Goal: Check status

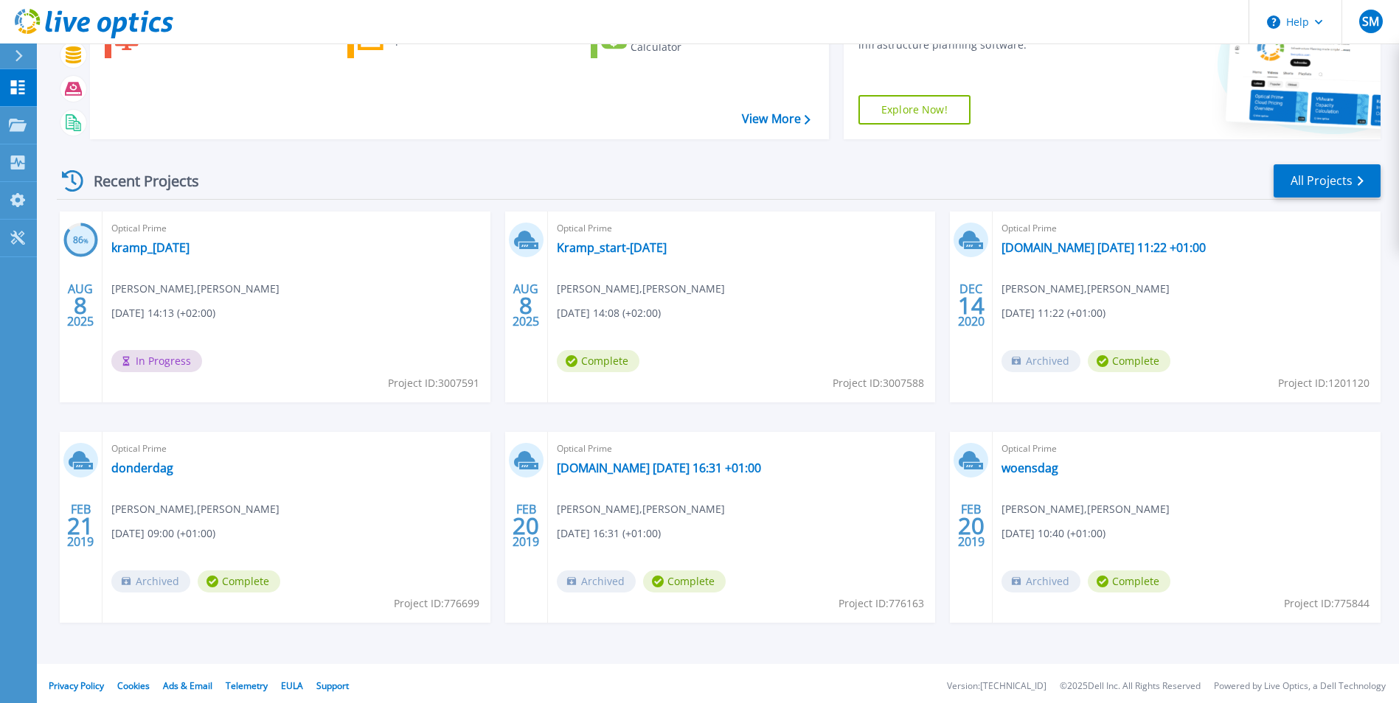
scroll to position [114, 0]
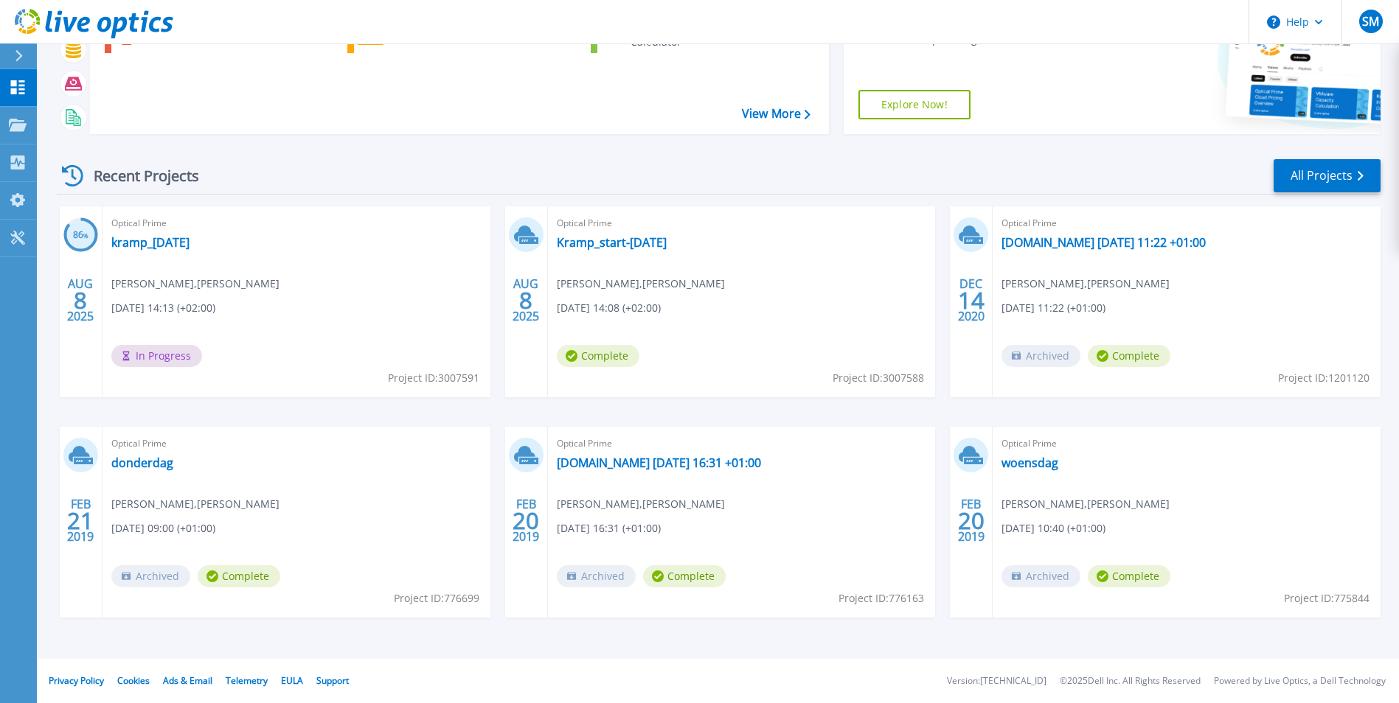
click at [164, 356] on span "In Progress" at bounding box center [156, 356] width 91 height 22
click at [154, 241] on link "kramp_[DATE]" at bounding box center [150, 242] width 78 height 15
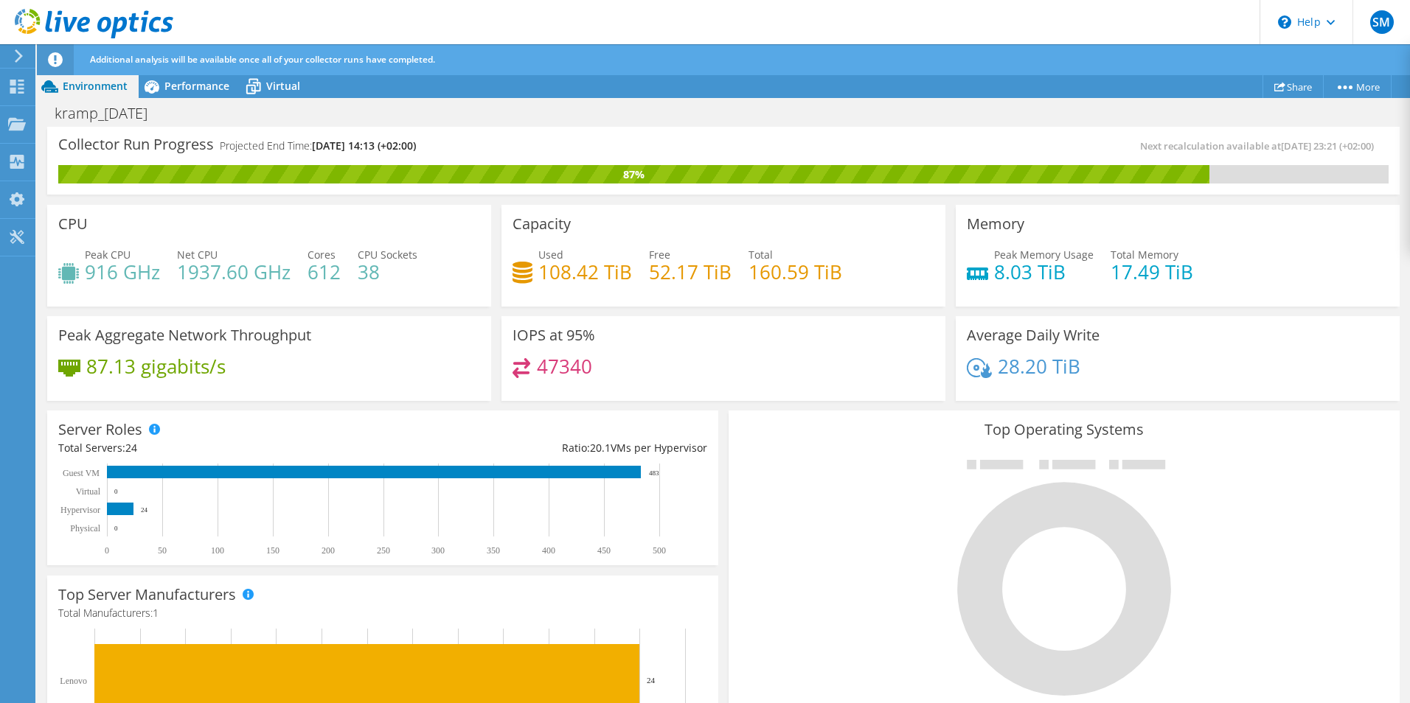
scroll to position [295, 0]
click at [268, 86] on span "Virtual" at bounding box center [283, 86] width 34 height 14
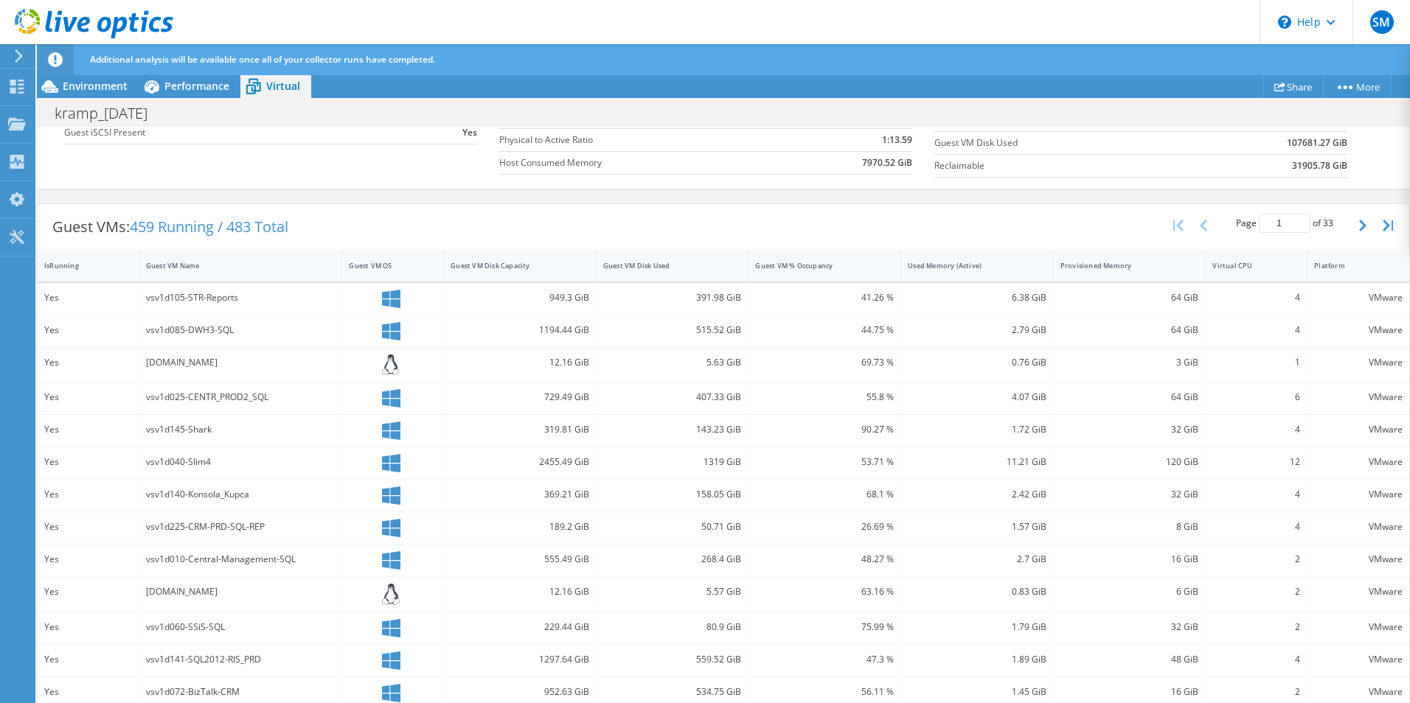
scroll to position [0, 0]
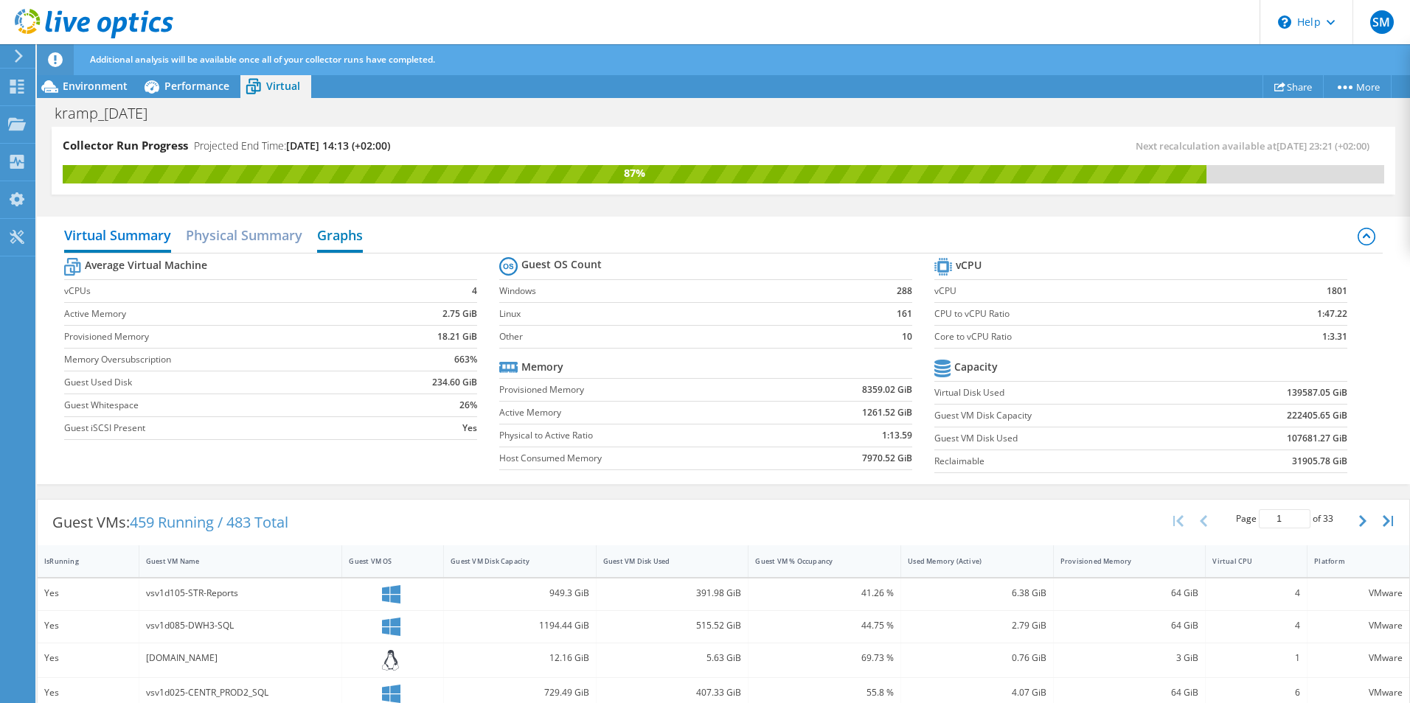
click at [347, 232] on h2 "Graphs" at bounding box center [340, 236] width 46 height 32
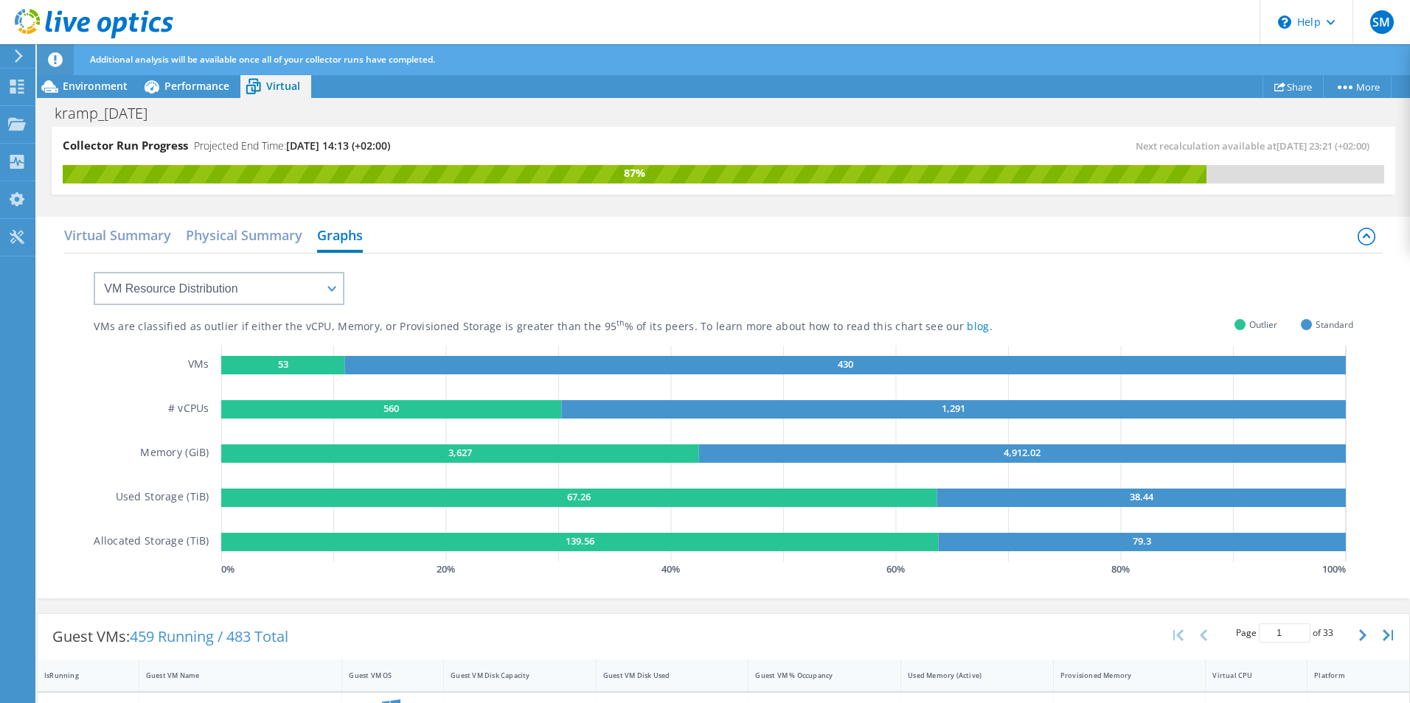
scroll to position [451, 0]
click at [196, 87] on span "Performance" at bounding box center [196, 86] width 65 height 14
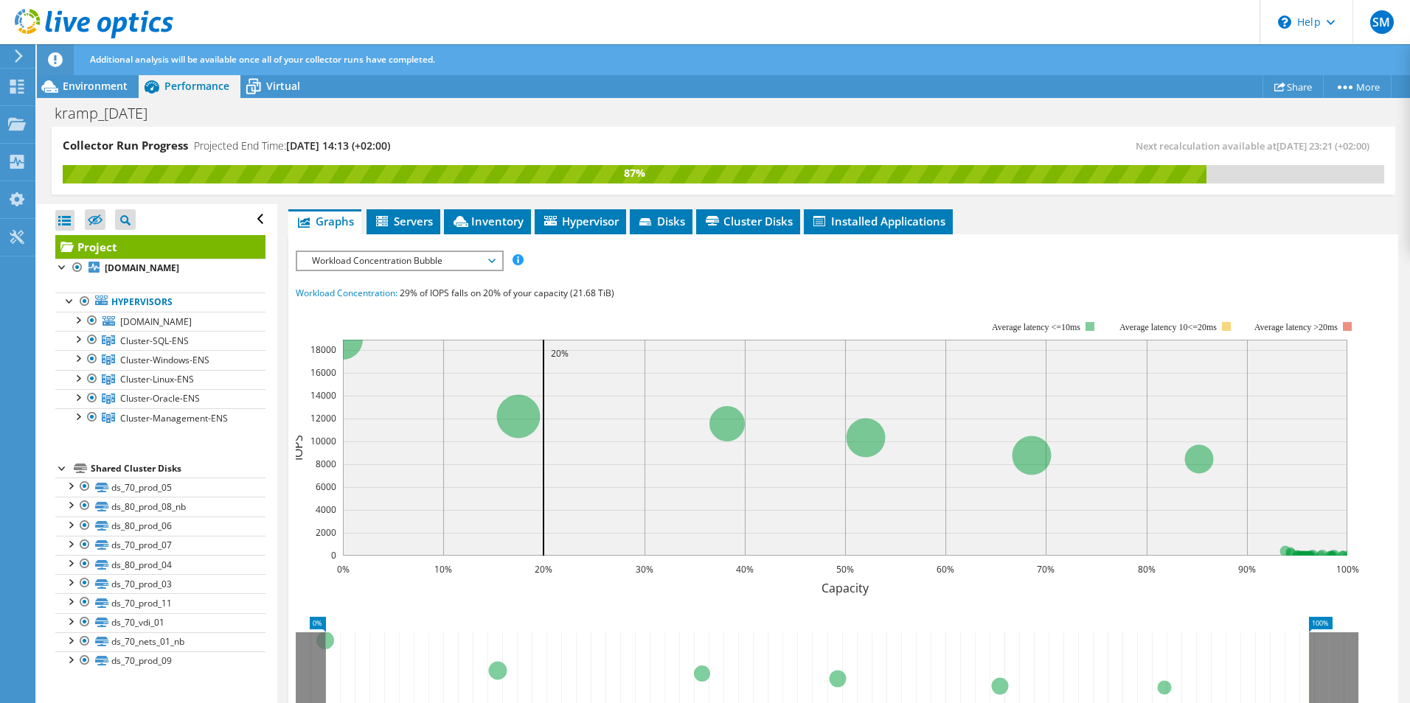
scroll to position [0, 0]
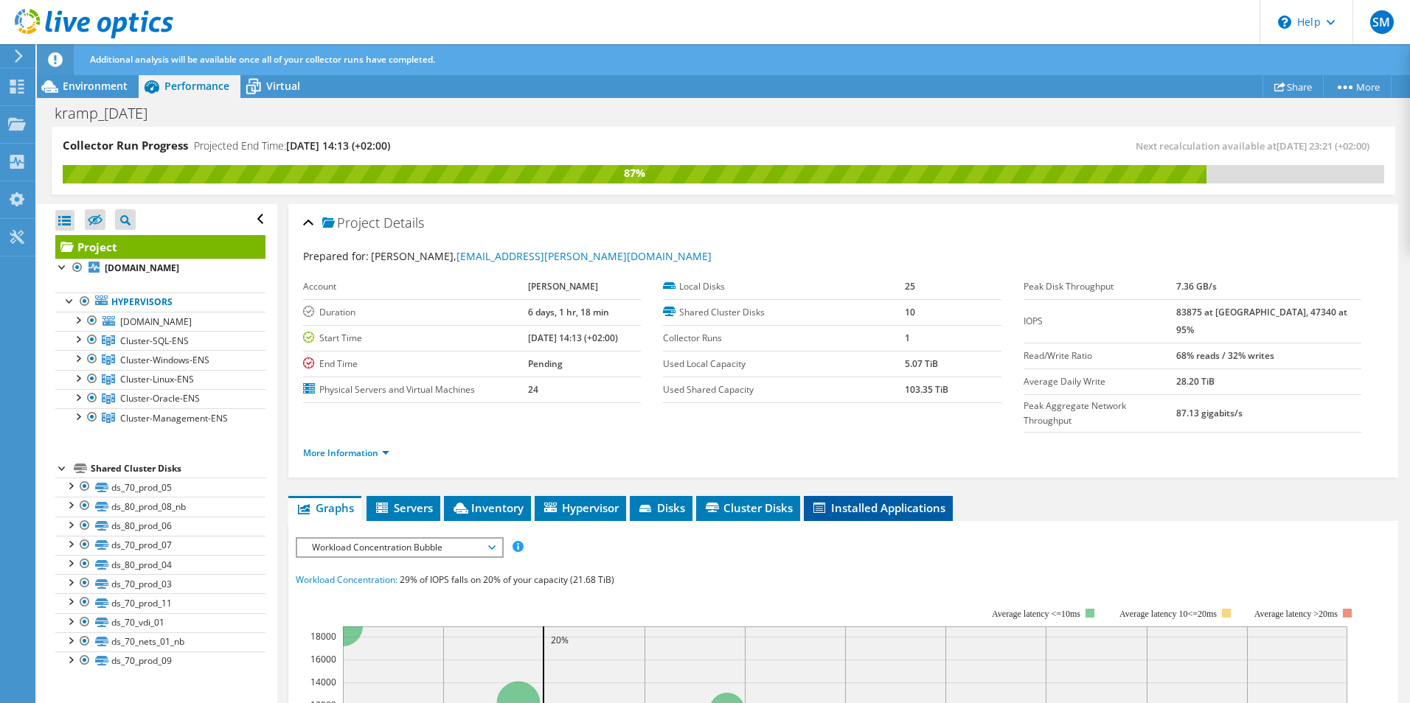
click at [873, 496] on li "Installed Applications" at bounding box center [878, 508] width 149 height 25
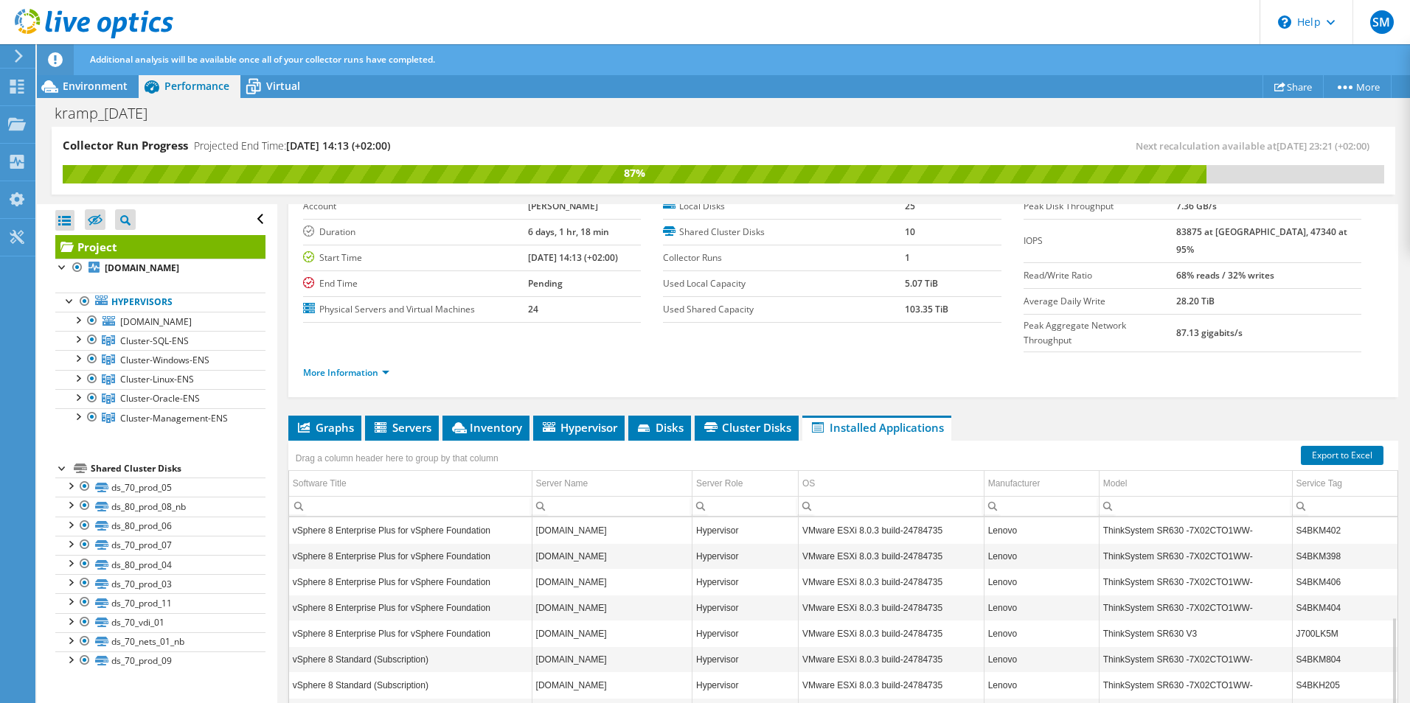
scroll to position [390, 0]
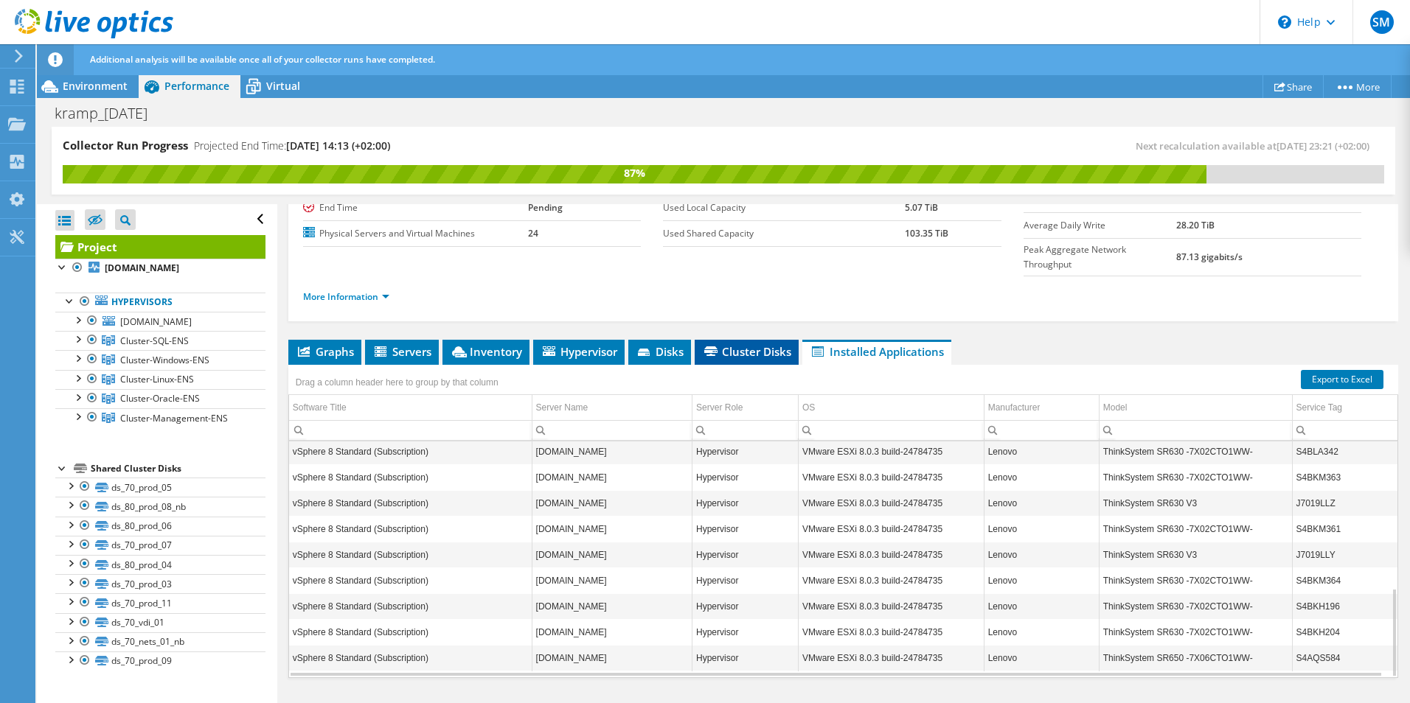
click at [751, 344] on span "Cluster Disks" at bounding box center [746, 351] width 89 height 15
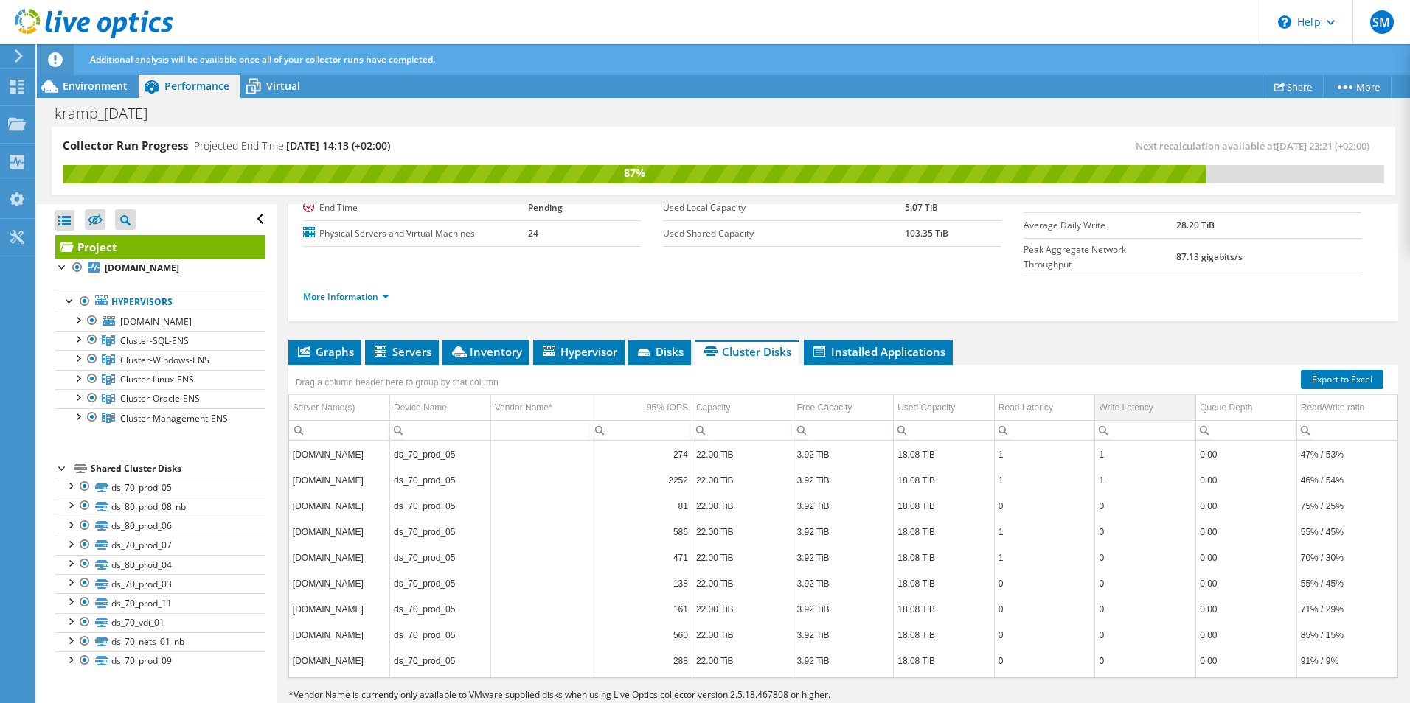
click at [1116, 399] on div "Write Latency" at bounding box center [1126, 408] width 54 height 18
click at [658, 344] on span "Disks" at bounding box center [660, 351] width 48 height 15
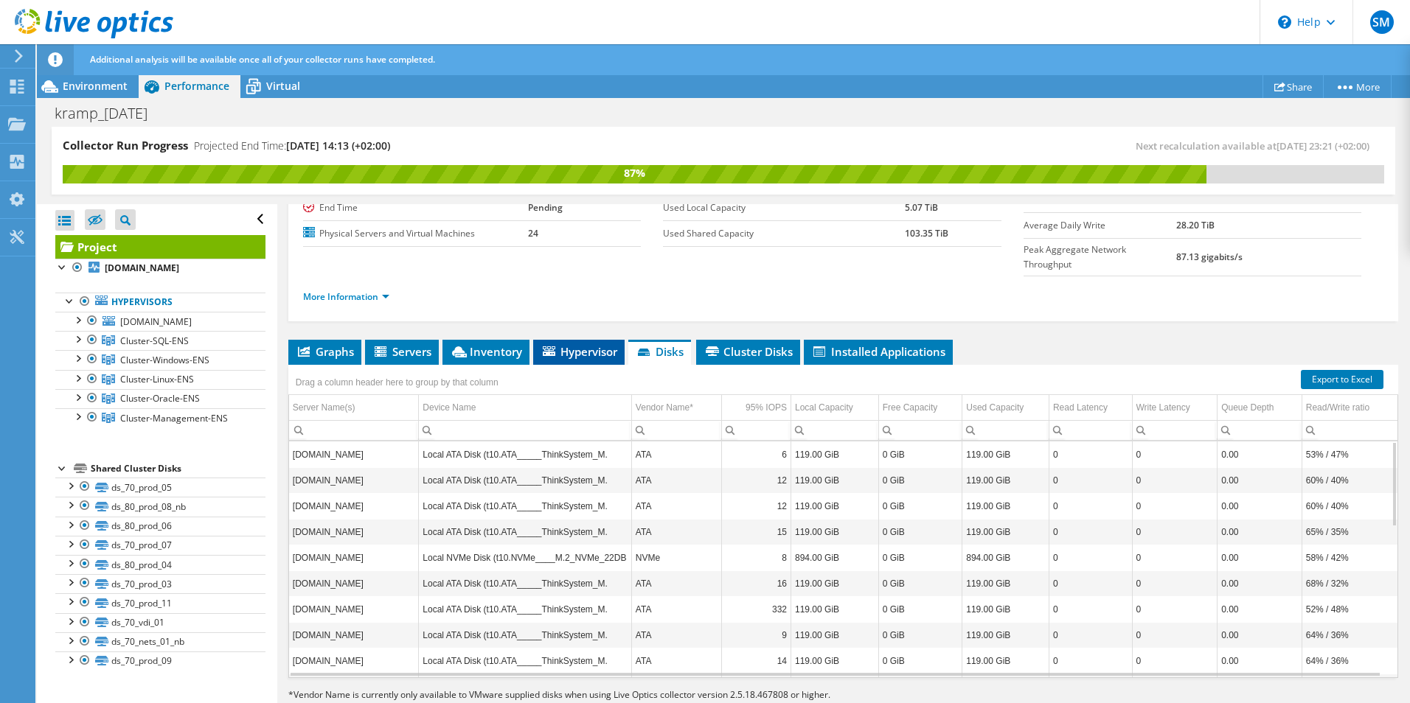
click at [576, 344] on span "Hypervisor" at bounding box center [578, 351] width 77 height 15
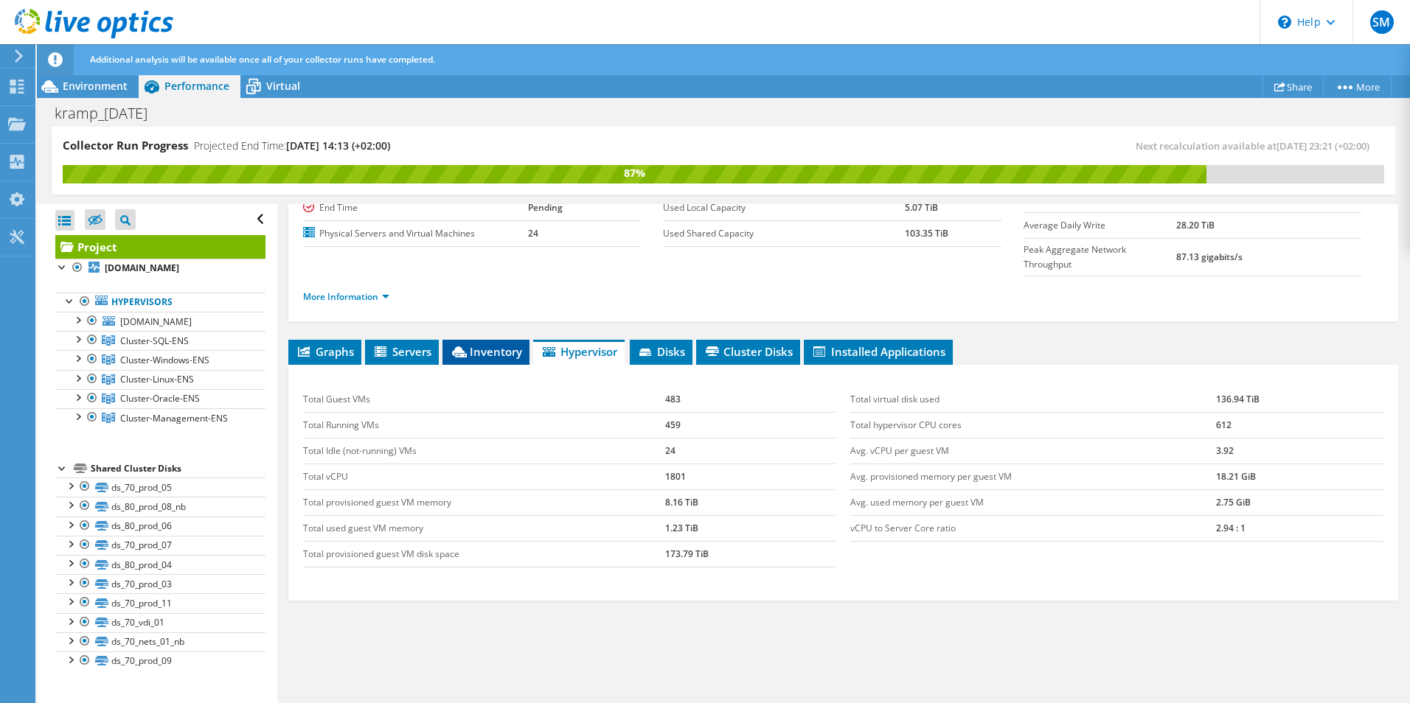
click at [484, 344] on span "Inventory" at bounding box center [486, 351] width 72 height 15
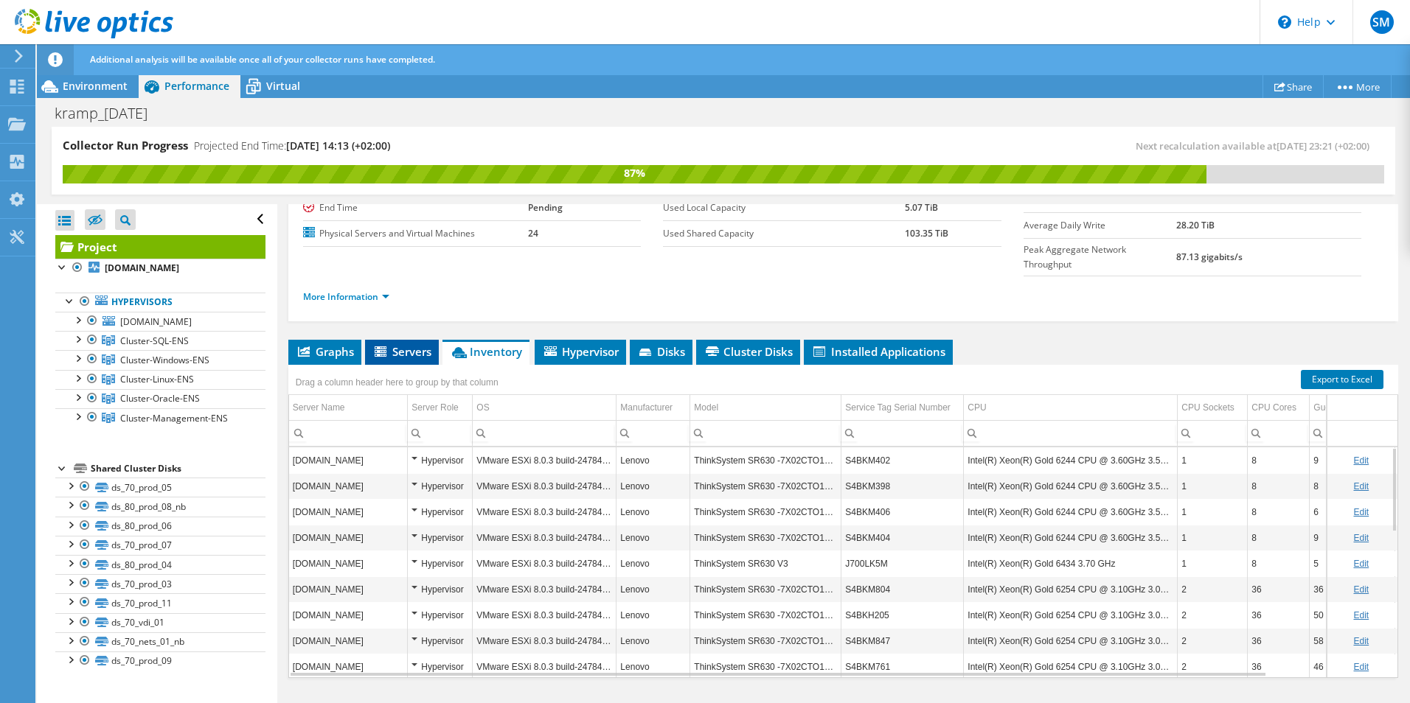
click at [392, 344] on span "Servers" at bounding box center [401, 351] width 59 height 15
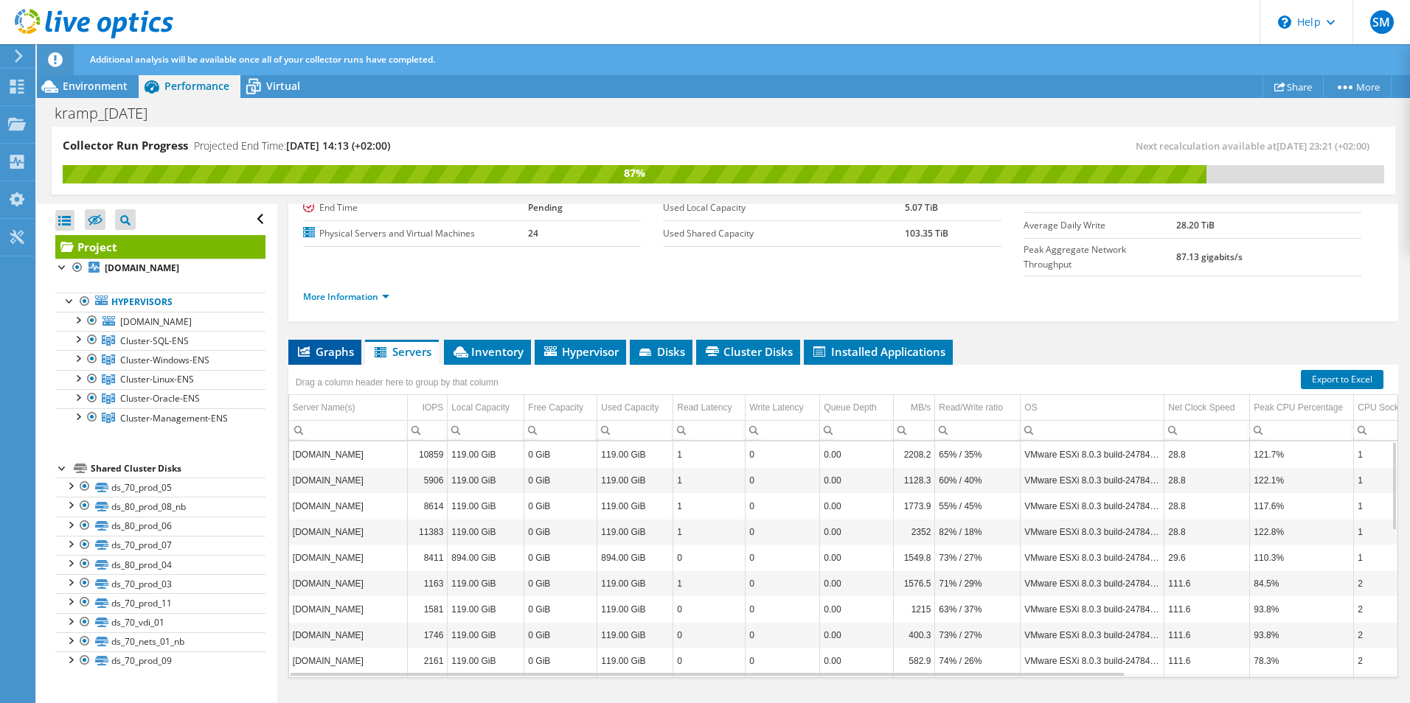
click at [325, 344] on span "Graphs" at bounding box center [325, 351] width 58 height 15
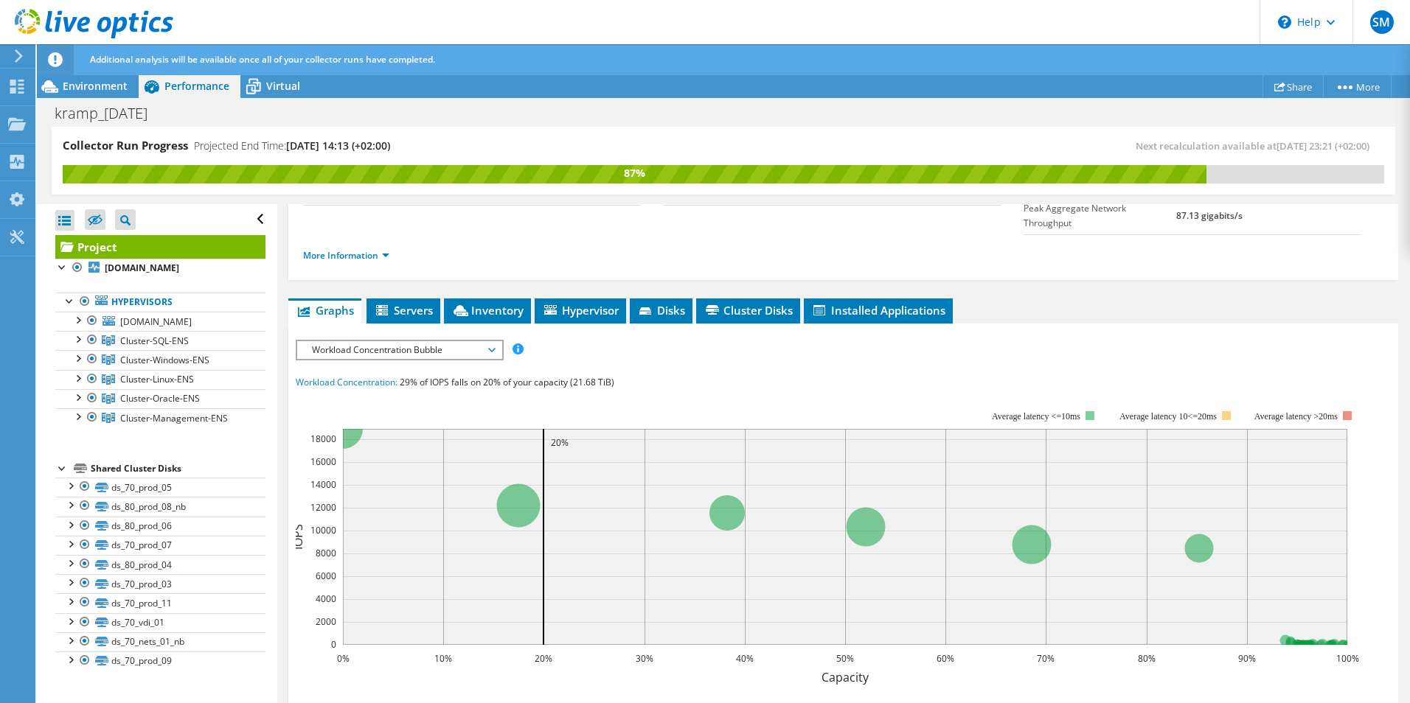
scroll to position [0, 0]
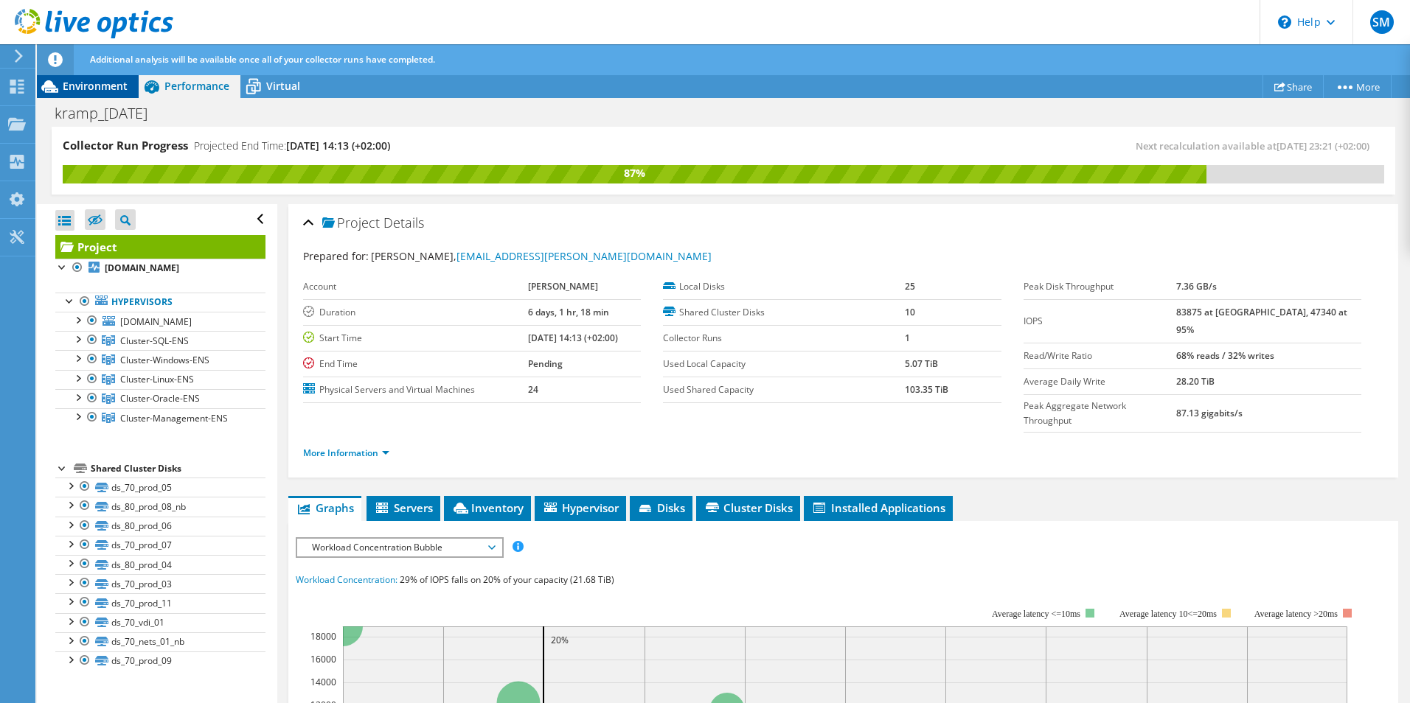
click at [90, 81] on span "Environment" at bounding box center [95, 86] width 65 height 14
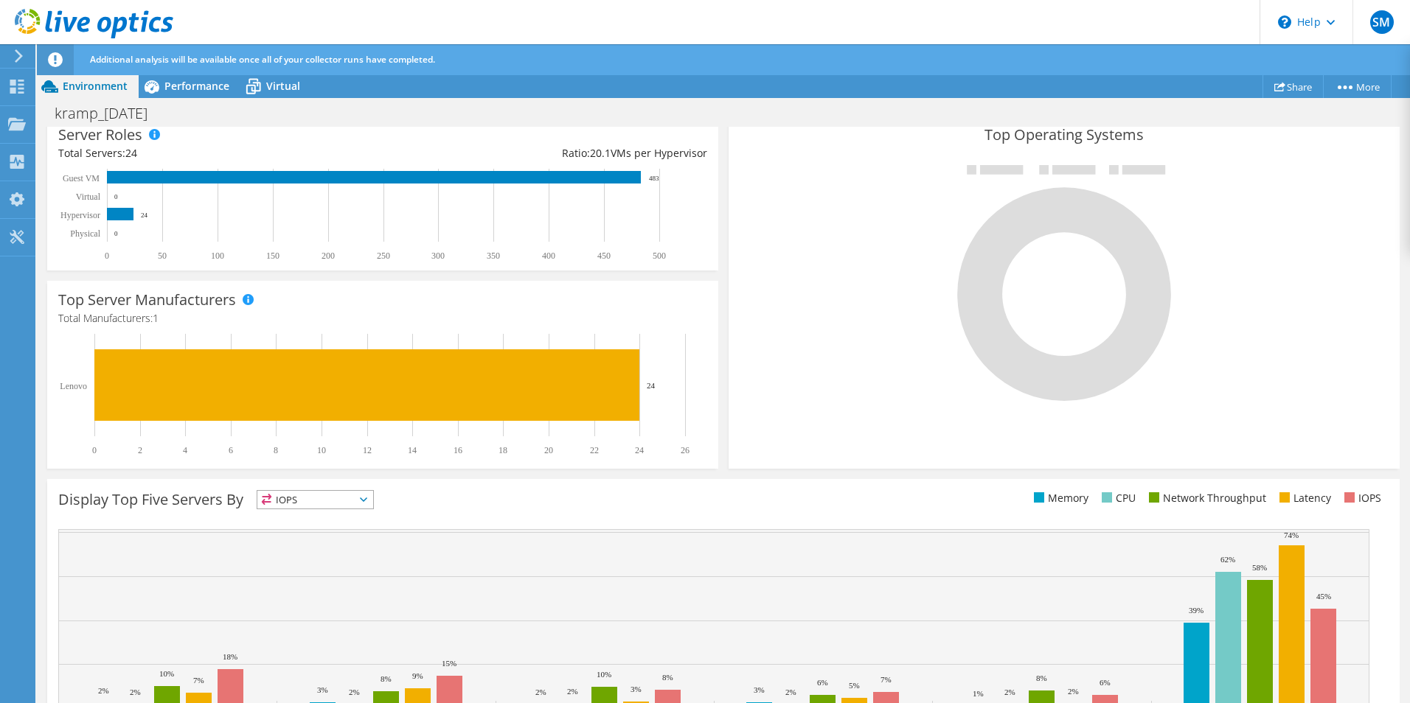
scroll to position [367, 0]
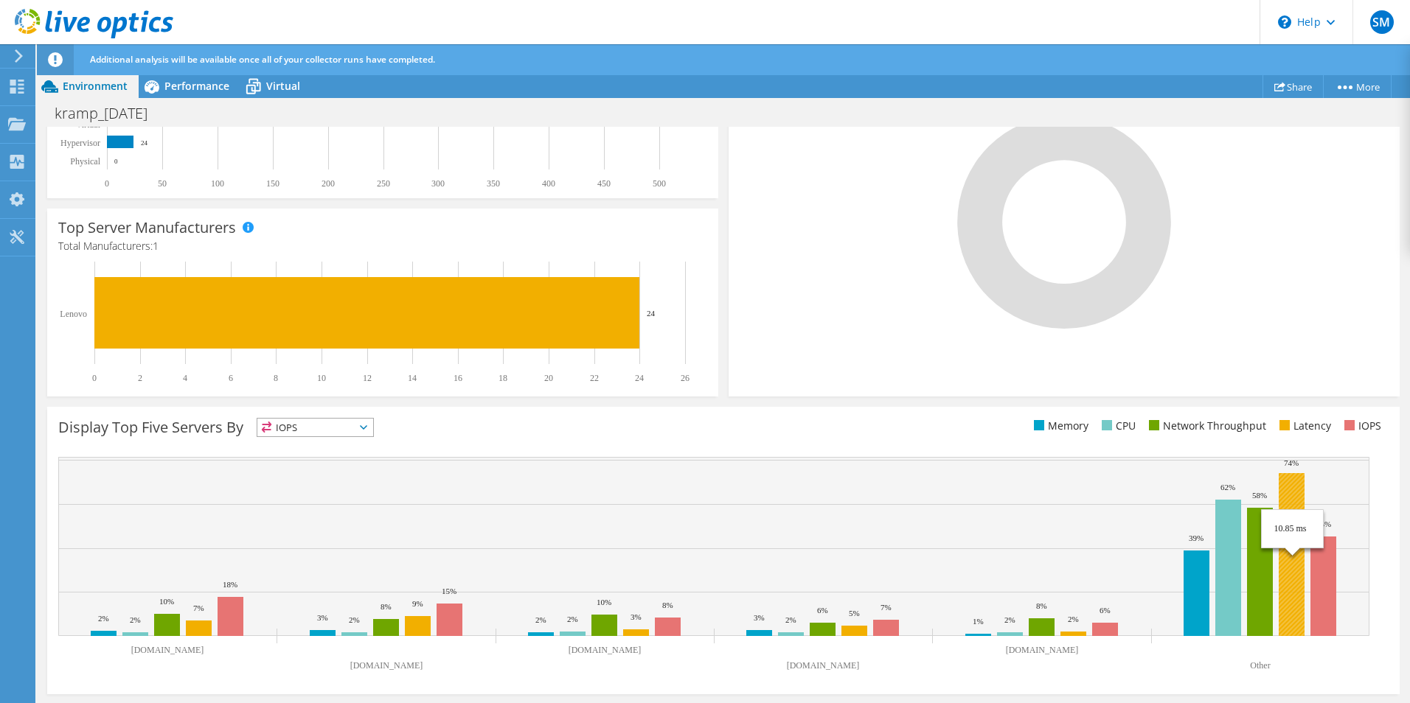
click at [1290, 487] on rect at bounding box center [1292, 554] width 26 height 163
click at [1321, 608] on rect at bounding box center [1323, 587] width 26 height 100
click at [1262, 666] on text "Other" at bounding box center [1260, 666] width 20 height 10
click at [316, 427] on span "IOPS" at bounding box center [315, 428] width 116 height 18
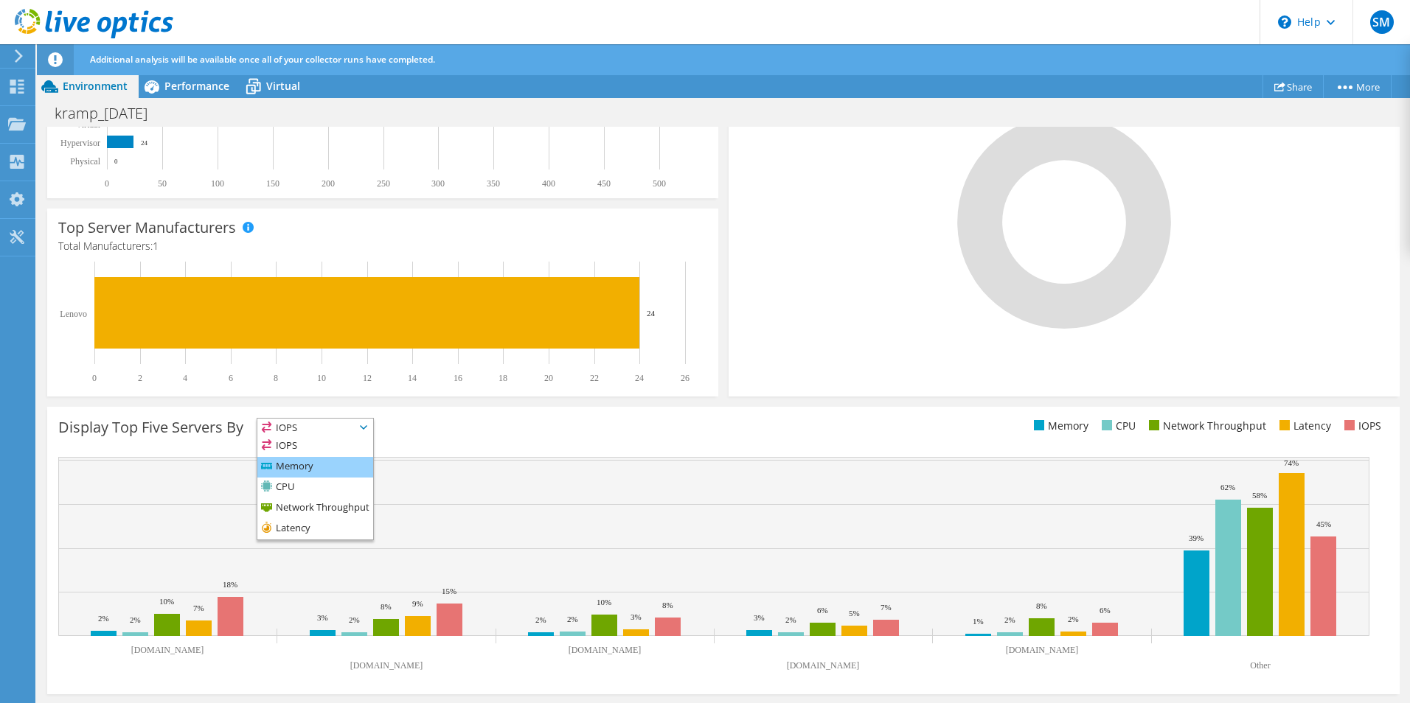
click at [295, 465] on li "Memory" at bounding box center [315, 467] width 116 height 21
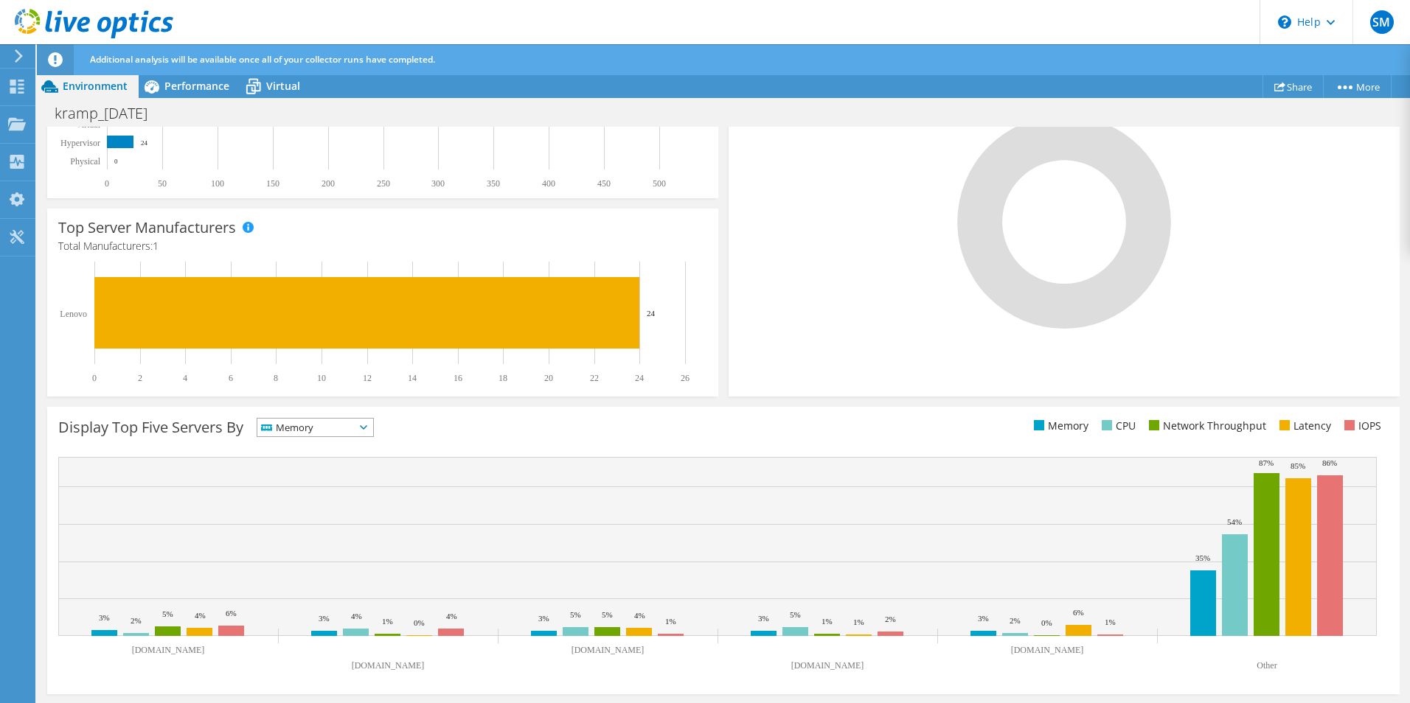
click at [313, 425] on span "Memory" at bounding box center [305, 428] width 97 height 18
click at [307, 487] on li "CPU" at bounding box center [315, 488] width 116 height 21
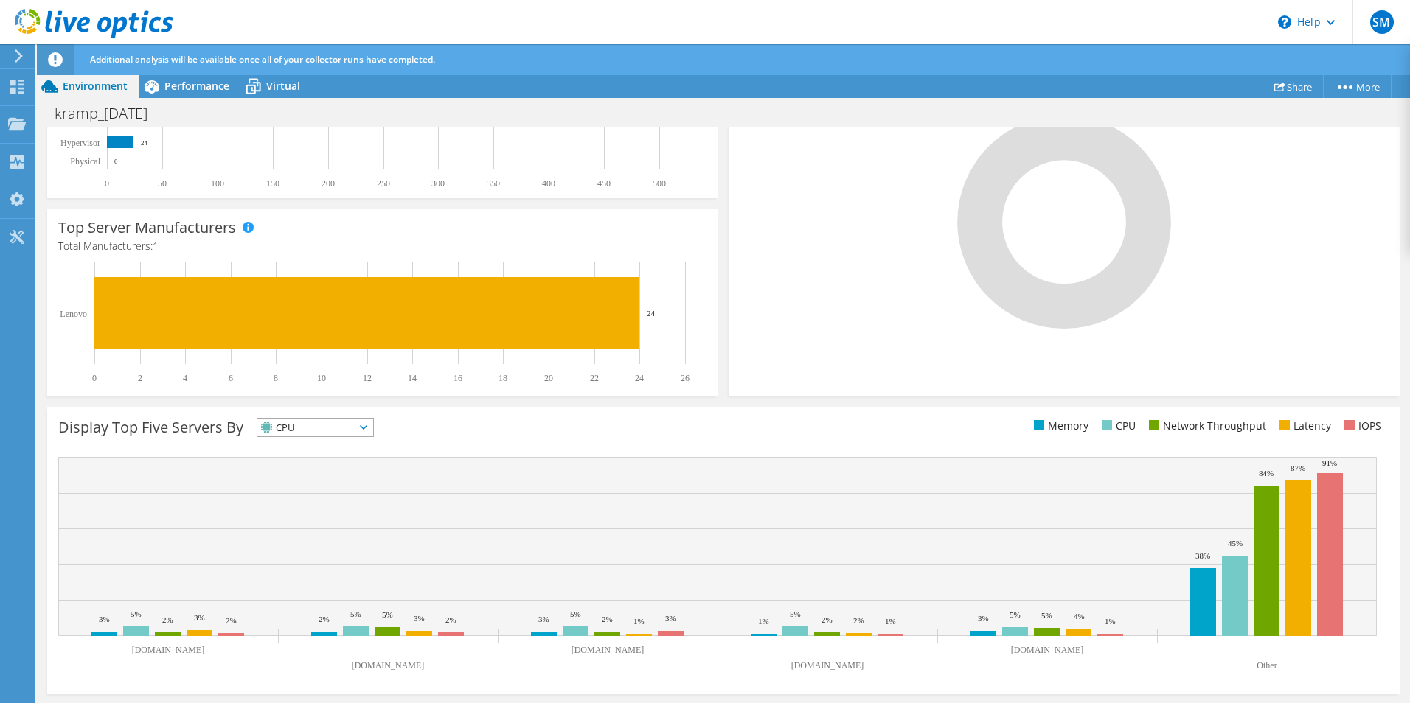
click at [320, 428] on span "CPU" at bounding box center [305, 428] width 97 height 18
click at [301, 506] on li "Network Throughput" at bounding box center [315, 508] width 116 height 21
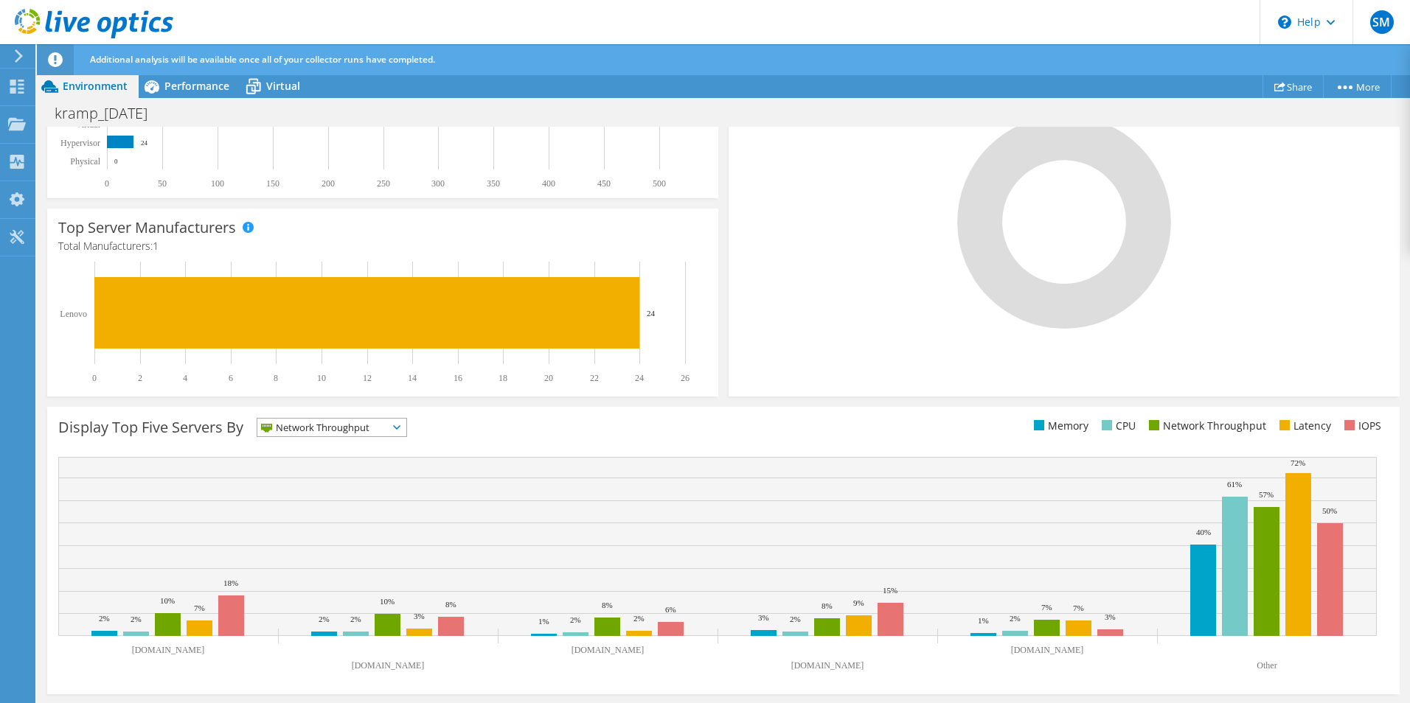
click at [368, 431] on span "Network Throughput" at bounding box center [322, 428] width 131 height 18
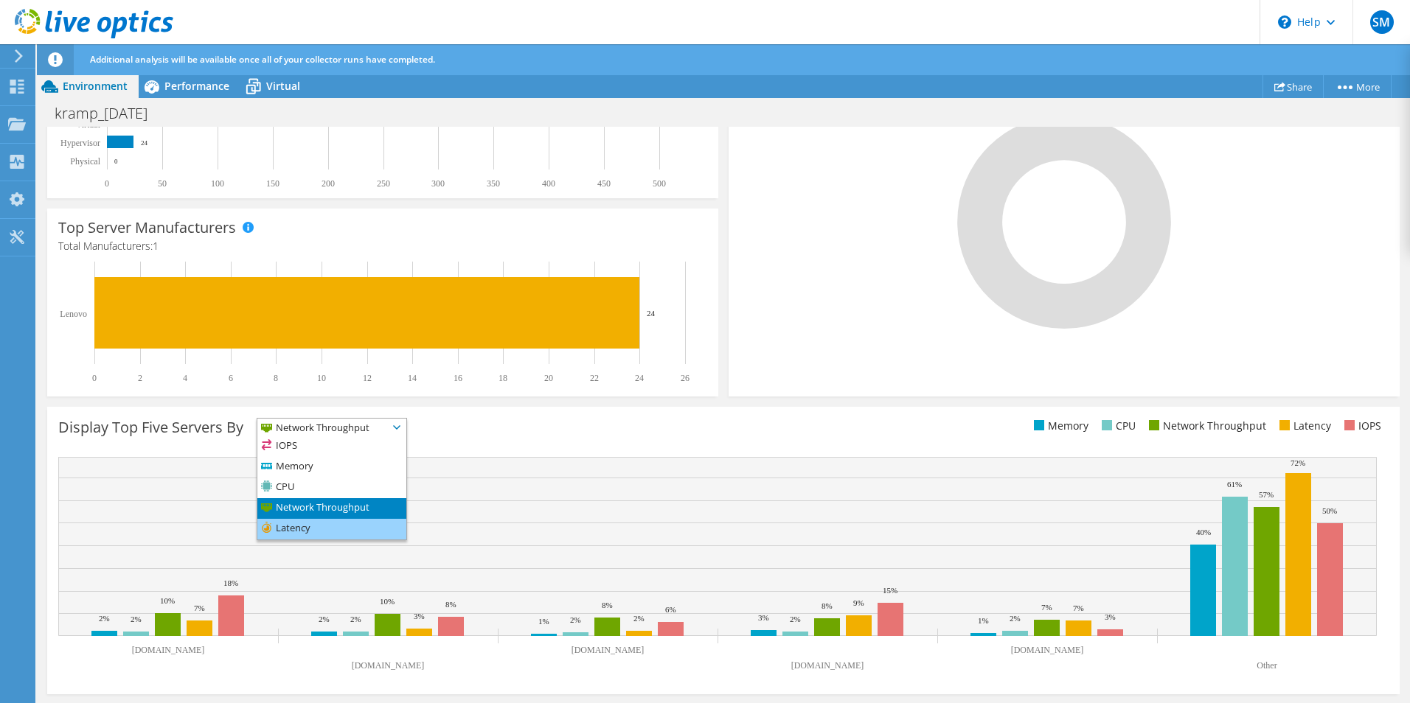
click at [345, 535] on li "Latency" at bounding box center [331, 529] width 149 height 21
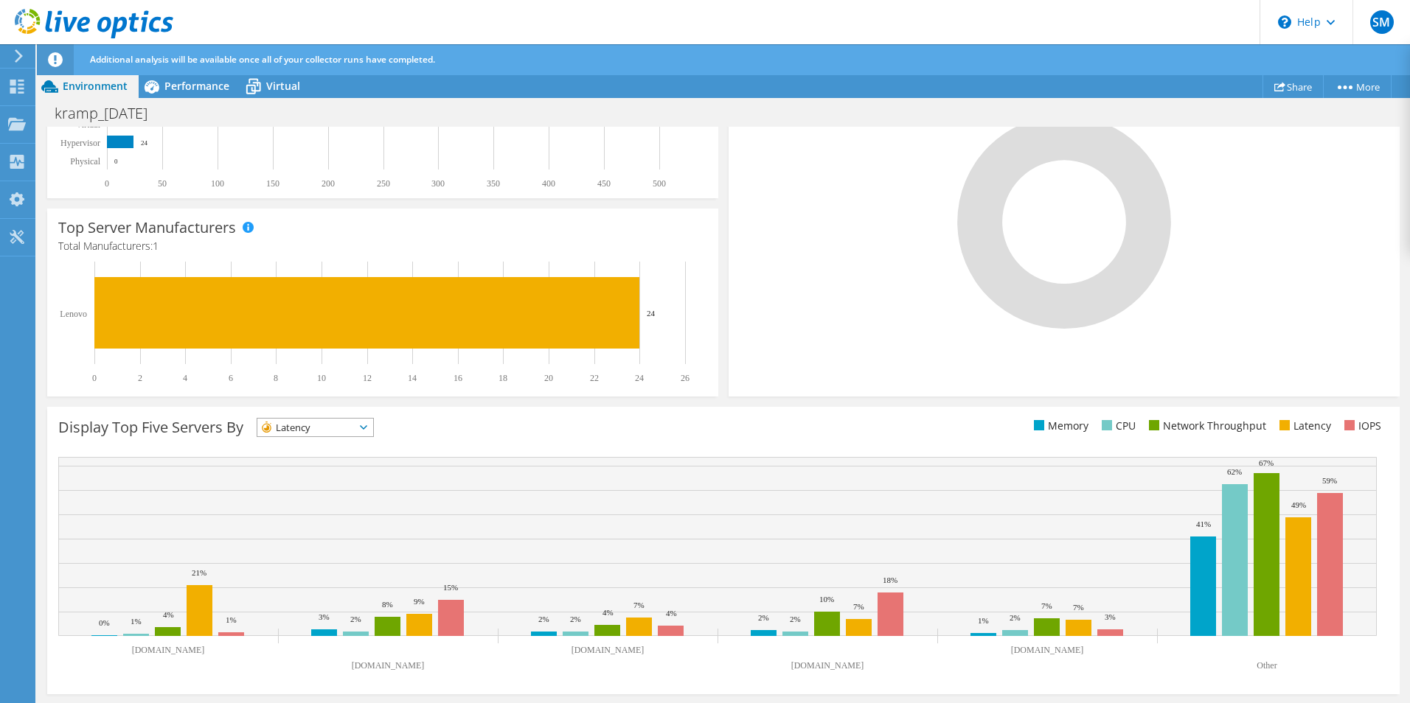
click at [139, 649] on text "[DOMAIN_NAME]" at bounding box center [168, 650] width 73 height 10
click at [139, 647] on text "[DOMAIN_NAME]" at bounding box center [168, 650] width 73 height 10
